Goal: Task Accomplishment & Management: Complete application form

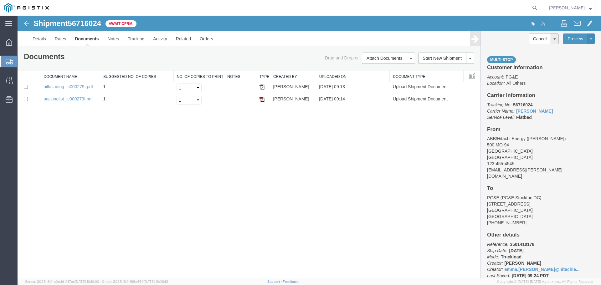
click at [0, 0] on span "Create from Template" at bounding box center [0, 0] width 0 height 0
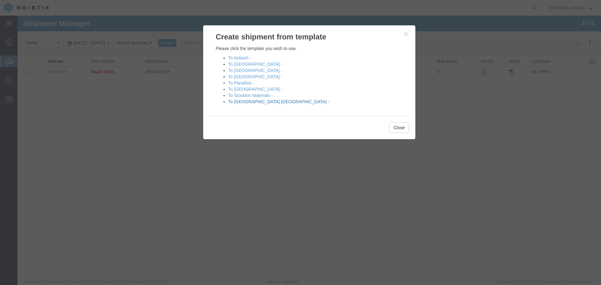
click at [247, 102] on link "To [GEOGRAPHIC_DATA] [GEOGRAPHIC_DATA] -" at bounding box center [278, 101] width 101 height 5
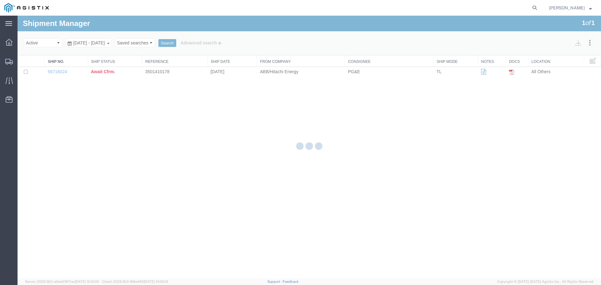
select select "54011"
select select "19996"
select select "PURCHORD"
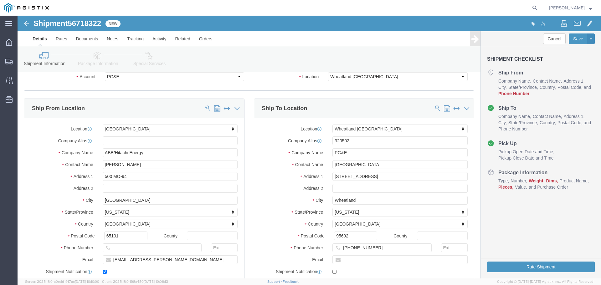
scroll to position [63, 0]
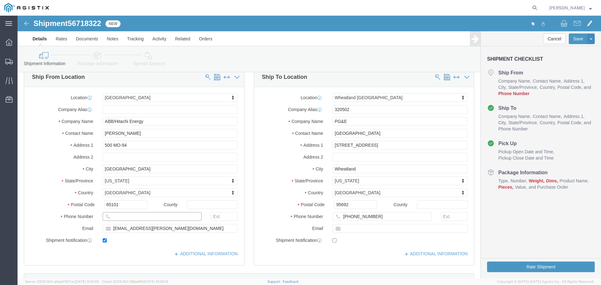
click input "text"
type input "123-455-4545"
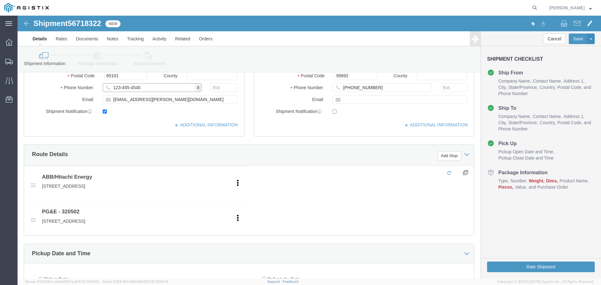
scroll to position [219, 0]
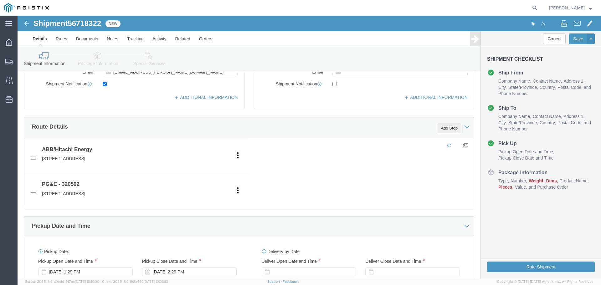
click button "Add Stop"
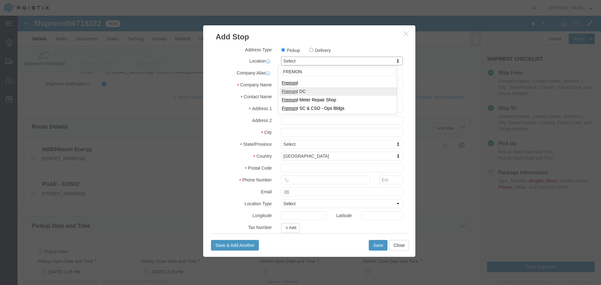
type input "FREMON"
select select "19740"
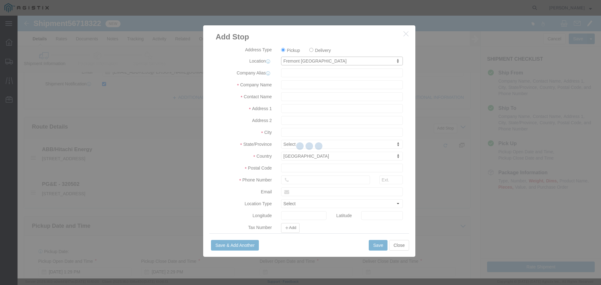
type input "PG&E"
type input "[STREET_ADDRESS][PERSON_NAME]"
type input "Fremont"
type input "94538"
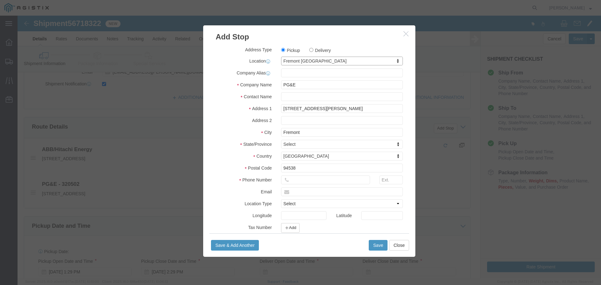
select select "CA"
click button "Save"
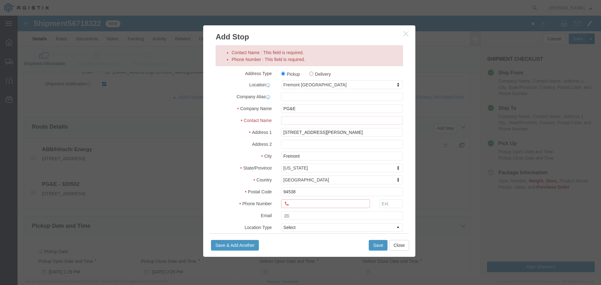
click input "Phone Number : This field is required."
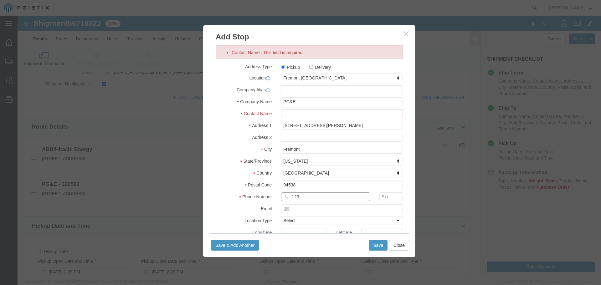
type input "123-455-4545"
click input "Contact Name : This field is required."
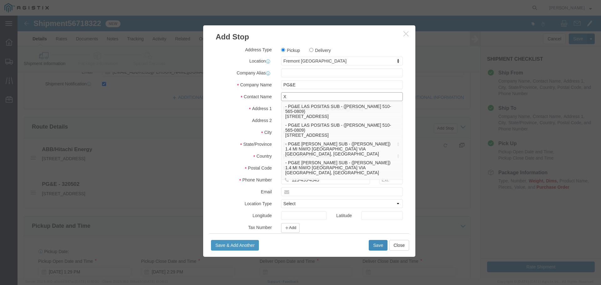
type input "X"
click button "Save"
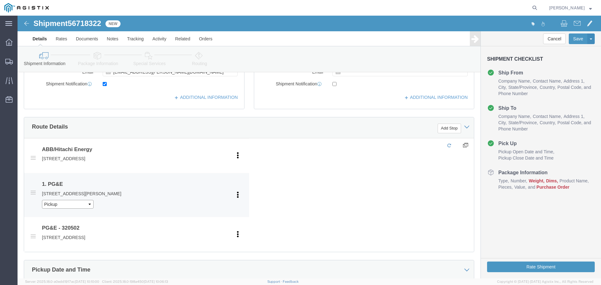
click select "Pickup Delivery"
select select "D"
click select "Pickup Delivery"
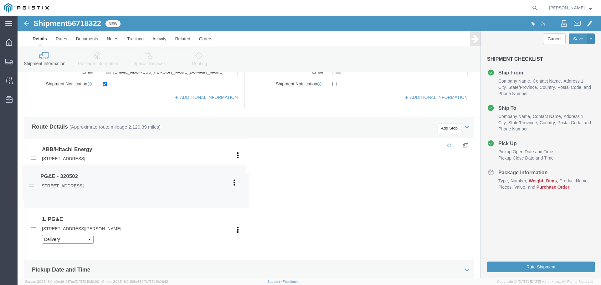
drag, startPoint x: 15, startPoint y: 219, endPoint x: 17, endPoint y: 175, distance: 43.9
click span
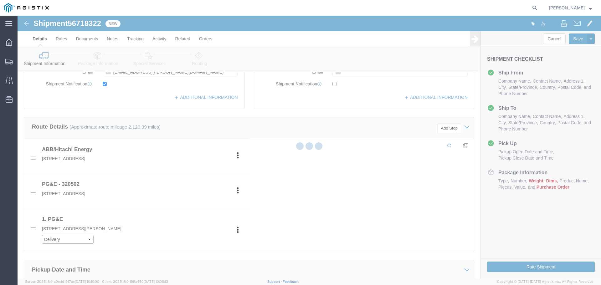
select select "19740"
type input "X"
type input "[STREET_ADDRESS][PERSON_NAME]"
type input "Fremont"
type input "94538"
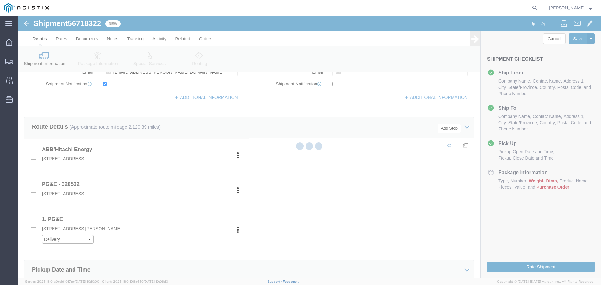
type input "123-455-4545"
select select "CA"
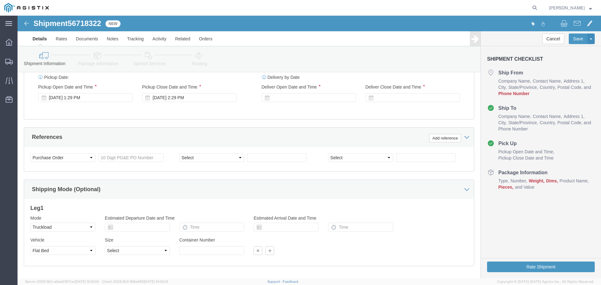
scroll to position [438, 0]
click select "Select Account Type Activity ID Airline Appointment Number ASN Batch Request # …"
select select "BOL"
click select "Select Account Type Activity ID Airline Appointment Number ASN Batch Request # …"
click input "text"
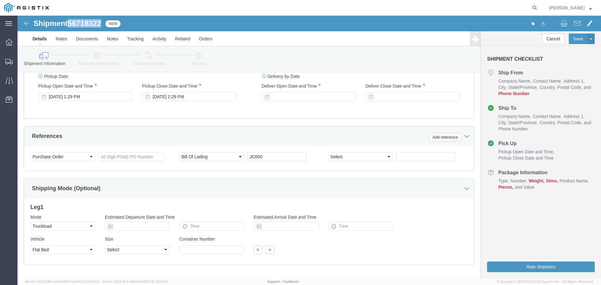
drag, startPoint x: 53, startPoint y: 6, endPoint x: 88, endPoint y: 9, distance: 34.7
click div "Shipment 56718322 New"
copy span "56718322"
drag, startPoint x: 250, startPoint y: 138, endPoint x: 257, endPoint y: 141, distance: 8.3
click input "JC000"
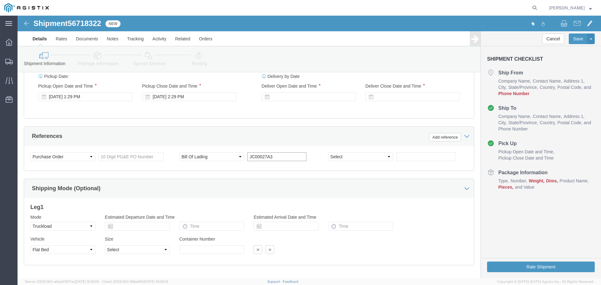
type input "JC00027A3"
click input "text"
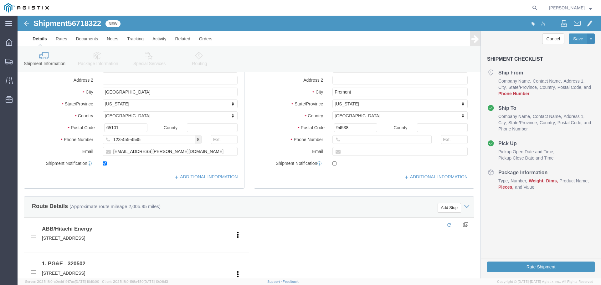
scroll to position [125, 0]
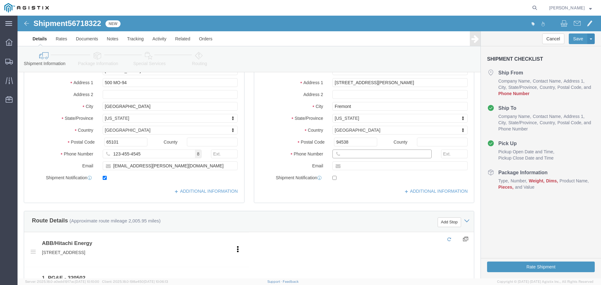
click input "text"
type input "123-456-7891"
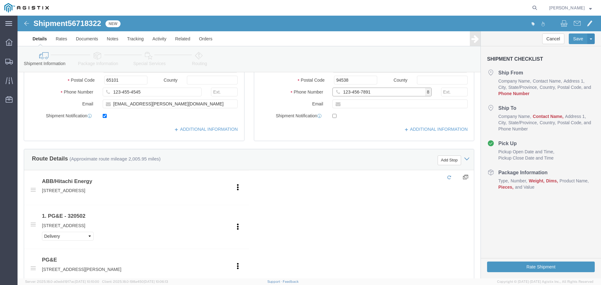
scroll to position [188, 0]
click div "Location [GEOGRAPHIC_DATA] [GEOGRAPHIC_DATA] Select My Profile Location (OBSOLE…"
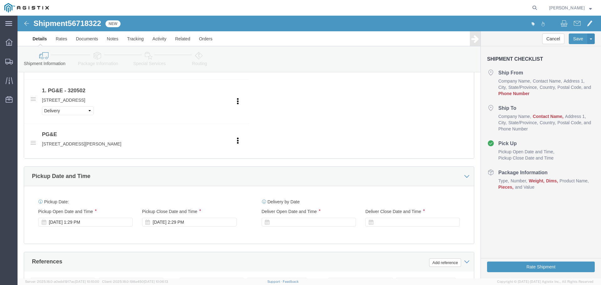
scroll to position [313, 0]
click div
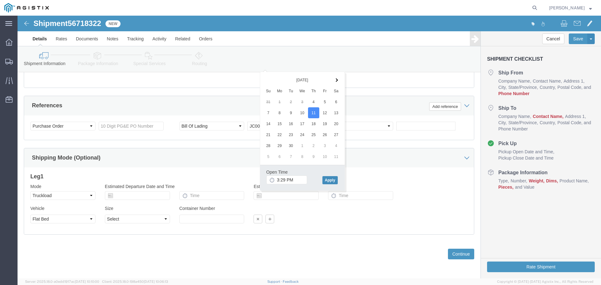
click button "Apply"
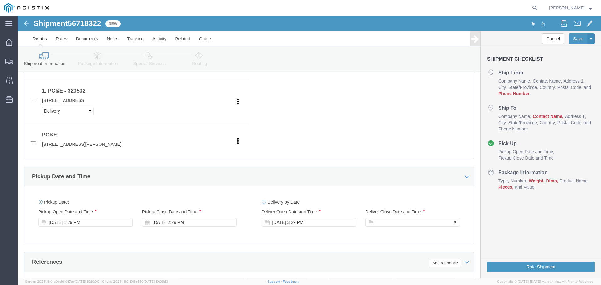
click div
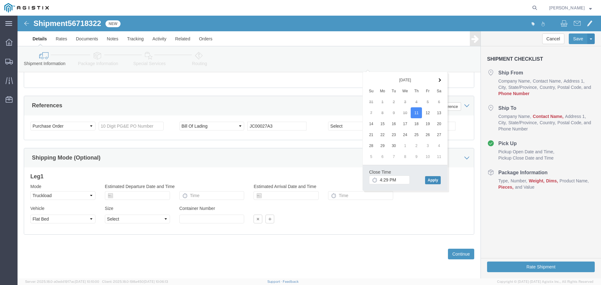
click button "Apply"
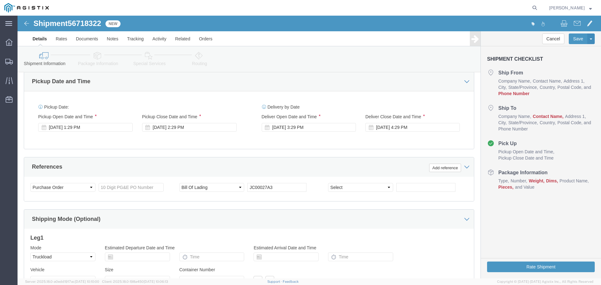
scroll to position [407, 0]
click input "text"
paste input "3501410941"
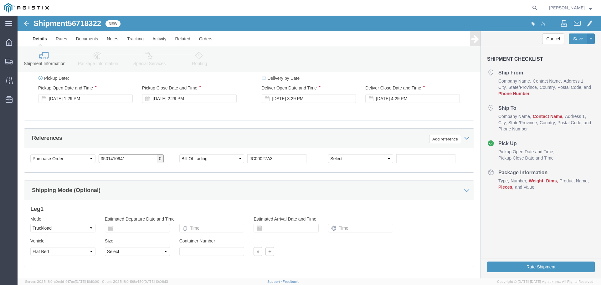
scroll to position [469, 0]
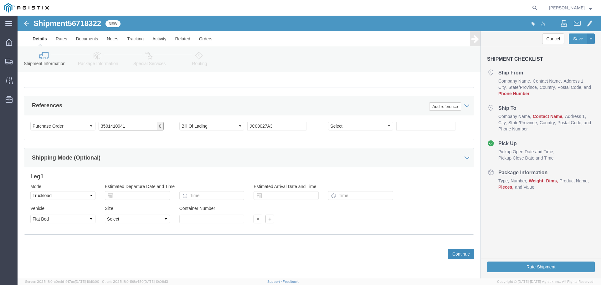
type input "3501410941"
click button "Continue"
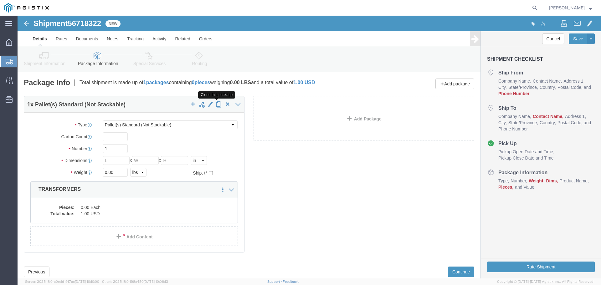
click span "button"
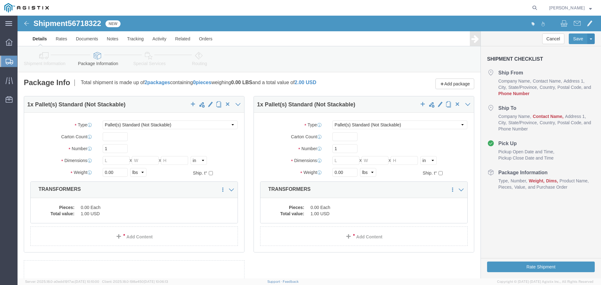
select select "PSNS"
click input "text"
type input "1"
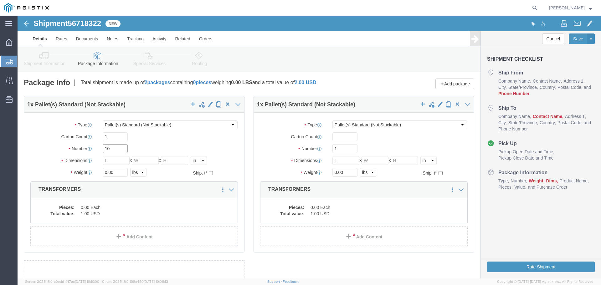
type input "10"
drag, startPoint x: 327, startPoint y: 147, endPoint x: 330, endPoint y: 148, distance: 4.1
click input "text"
type input "146"
type input "72"
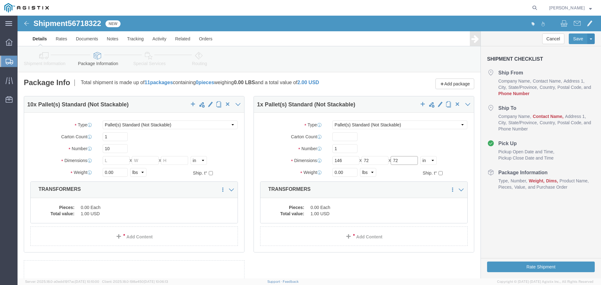
type input "72"
click input "text"
type input "1"
type input "4"
drag, startPoint x: 328, startPoint y: 160, endPoint x: 122, endPoint y: 157, distance: 205.5
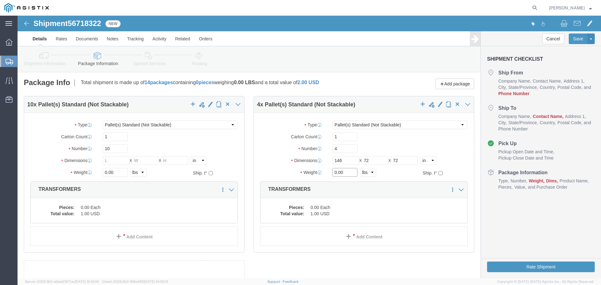
click div "10 x Pallet(s) Standard (Not Stackable) Package Type Select Bulk Bundle(s) Card…"
click input "text"
type input "386"
type input "72"
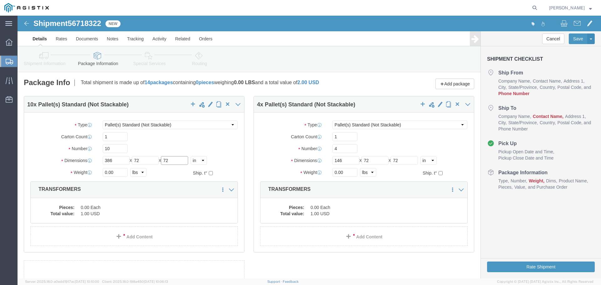
type input "72"
click dd "0.00 Each"
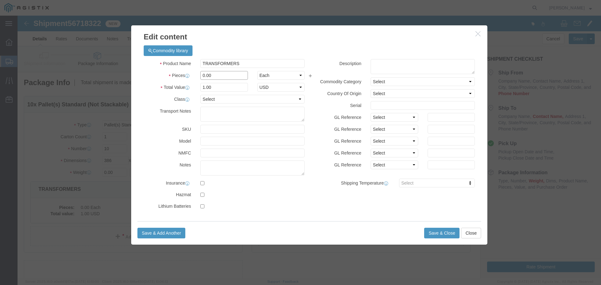
drag, startPoint x: 215, startPoint y: 60, endPoint x: 58, endPoint y: 54, distance: 157.7
click div "Edit content Commodity library Product Name TRANSFORMERS Pieces 0.00 Select Bag…"
type input "10"
click button "Save & Close"
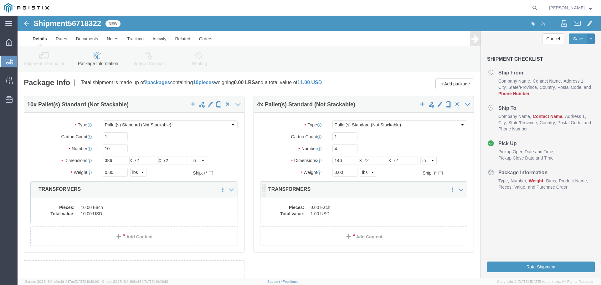
click dd "0.00 Each"
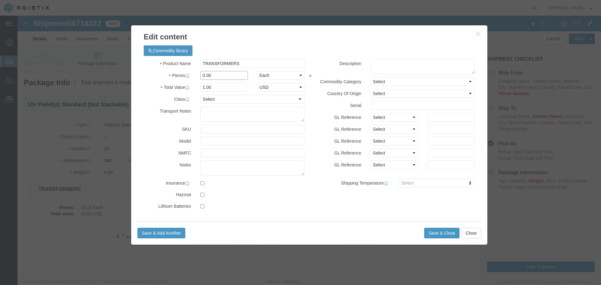
drag, startPoint x: 202, startPoint y: 59, endPoint x: 29, endPoint y: 50, distance: 173.1
click div "Edit content Commodity library Product Name TRANSFORMERS Pieces 0.00 Select Bag…"
type input "4"
click button "Save & Close"
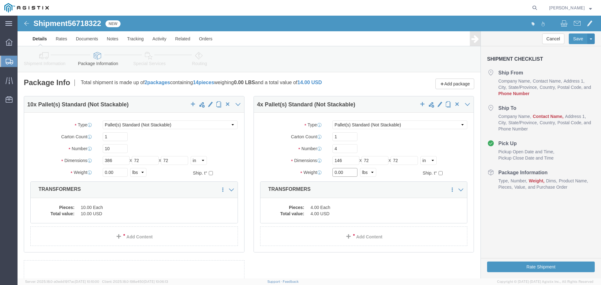
drag, startPoint x: 325, startPoint y: 158, endPoint x: 247, endPoint y: 162, distance: 78.4
click div "Package Type Select Bulk Bundle(s) Cardboard Box(es) Carton(s) Crate(s) Drum(s)…"
type input "6360"
drag, startPoint x: 99, startPoint y: 154, endPoint x: -8, endPoint y: 160, distance: 107.6
click html "Shipment 56718322 New Details Rates Documents Notes Tracking Activity Related O…"
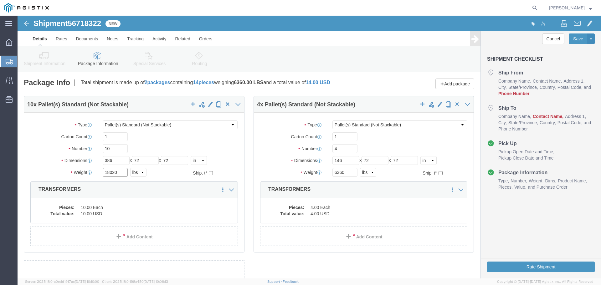
type input "18020"
click div "Package Info Total shipment is made up of 2 packages containing 14 pieces weigh…"
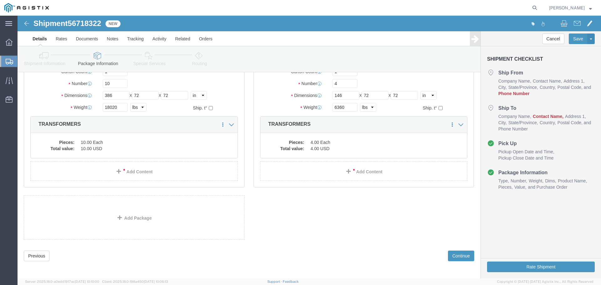
scroll to position [67, 0]
click button "Continue"
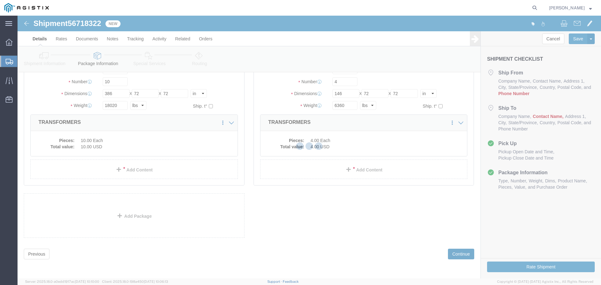
select select
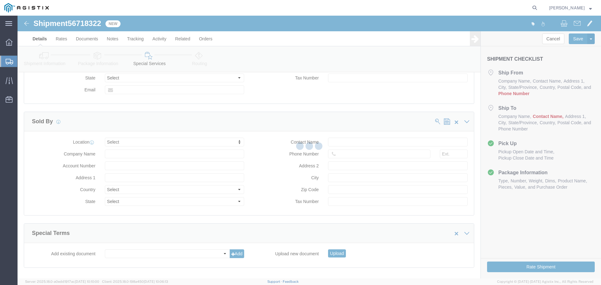
select select "COSTCENTER"
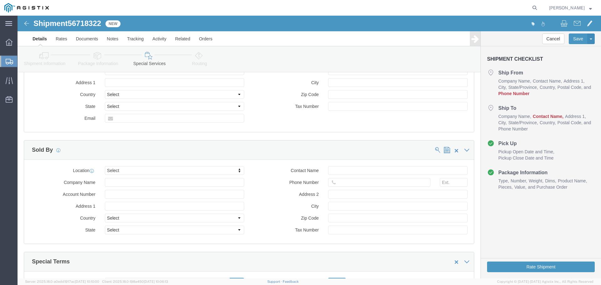
scroll to position [625, 0]
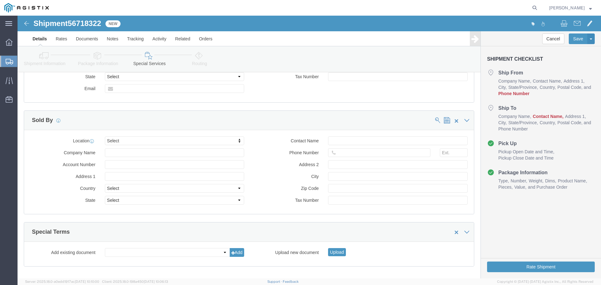
click button "Continue"
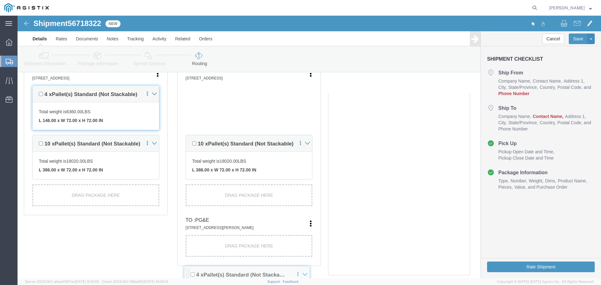
scroll to position [217, 0]
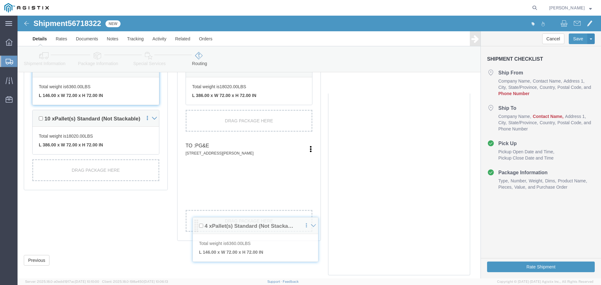
drag, startPoint x: 169, startPoint y: 106, endPoint x: 177, endPoint y: 207, distance: 100.9
click div "Pickups + Add Stop From : ABB/Hitachi Energy 500 MO-94, [GEOGRAPHIC_DATA], [GEO…"
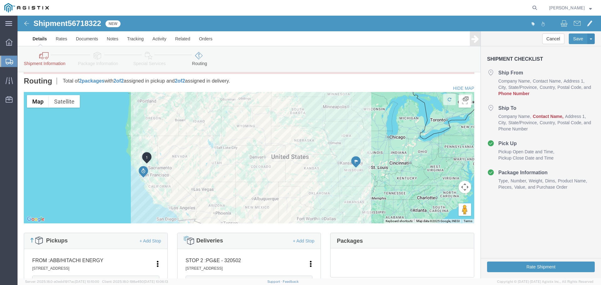
scroll to position [0, 0]
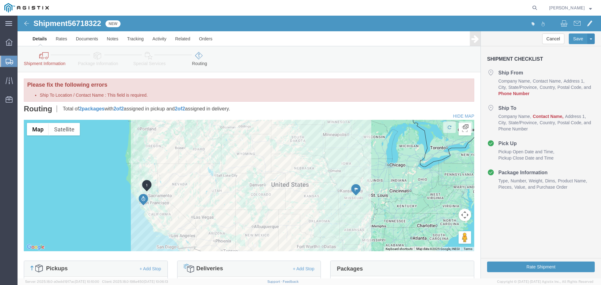
click link "Details"
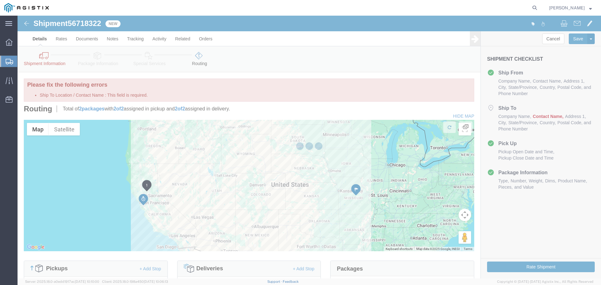
select select "54011"
select select "19740"
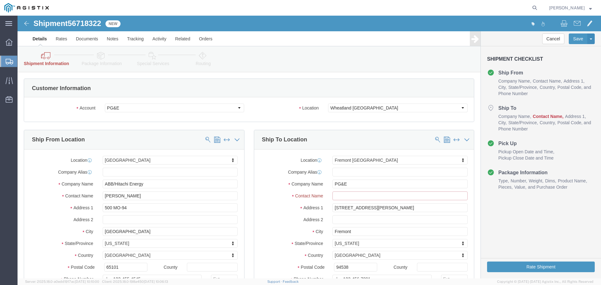
click input "text"
type input "X"
click div "Ship To Location Location Fremont [GEOGRAPHIC_DATA] Select My Profile Location …"
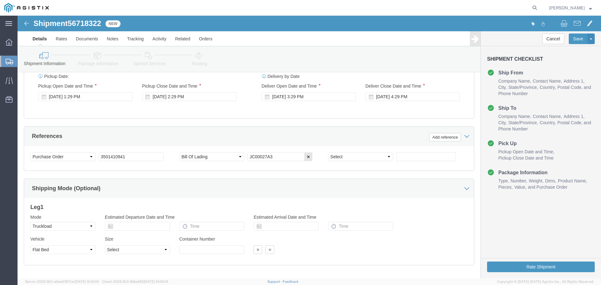
scroll to position [469, 0]
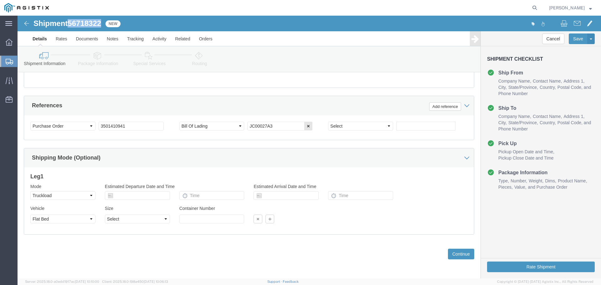
drag, startPoint x: 54, startPoint y: 7, endPoint x: 86, endPoint y: 7, distance: 32.3
click div "Shipment 56718322 New"
copy span "56718322"
click button "Rate Shipment"
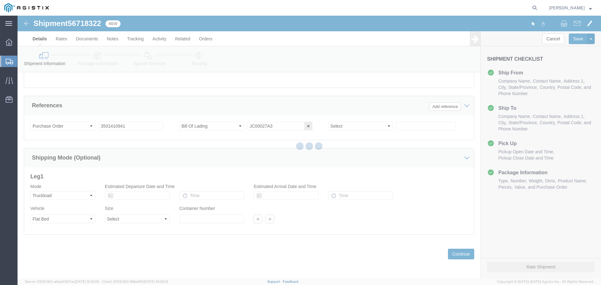
select select "19740"
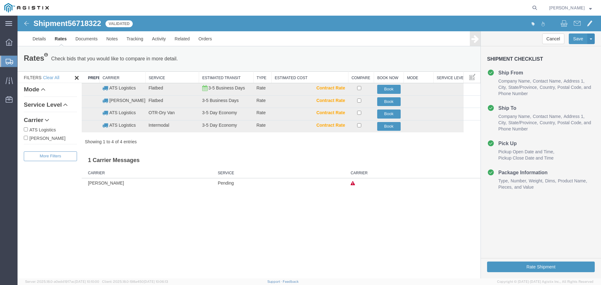
scroll to position [0, 0]
click at [385, 101] on button "Book" at bounding box center [388, 101] width 23 height 9
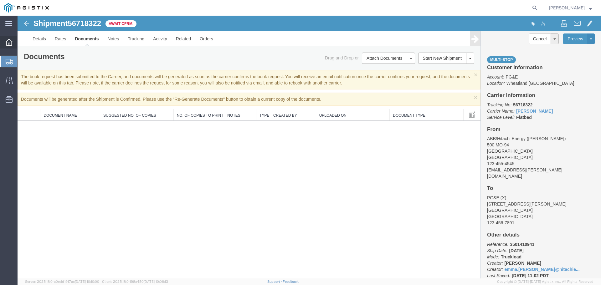
click at [12, 43] on icon at bounding box center [9, 42] width 7 height 7
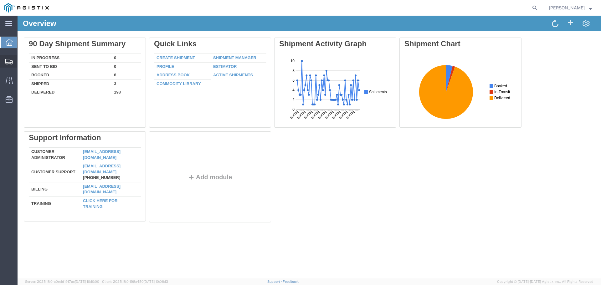
click at [0, 0] on span "Shipment Manager" at bounding box center [0, 0] width 0 height 0
